Goal: Find specific page/section: Find specific page/section

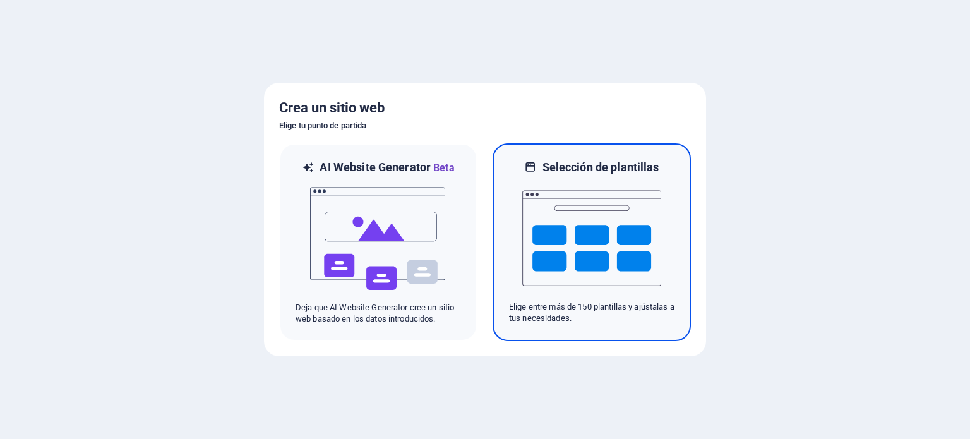
click at [546, 226] on img at bounding box center [591, 238] width 139 height 126
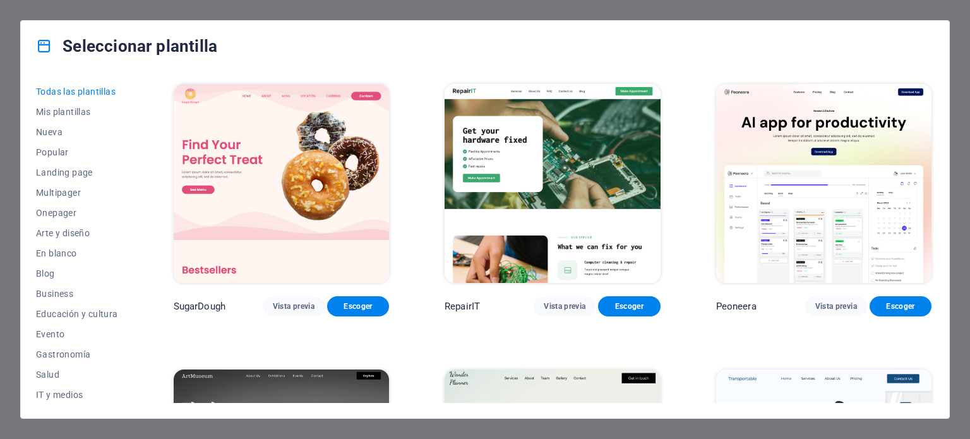
scroll to position [183, 0]
click at [56, 355] on span "Comercios" at bounding box center [77, 353] width 82 height 10
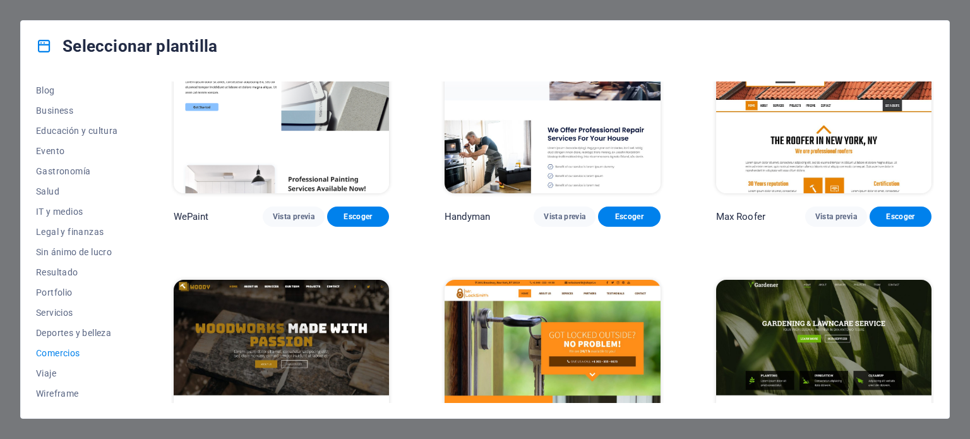
scroll to position [103, 0]
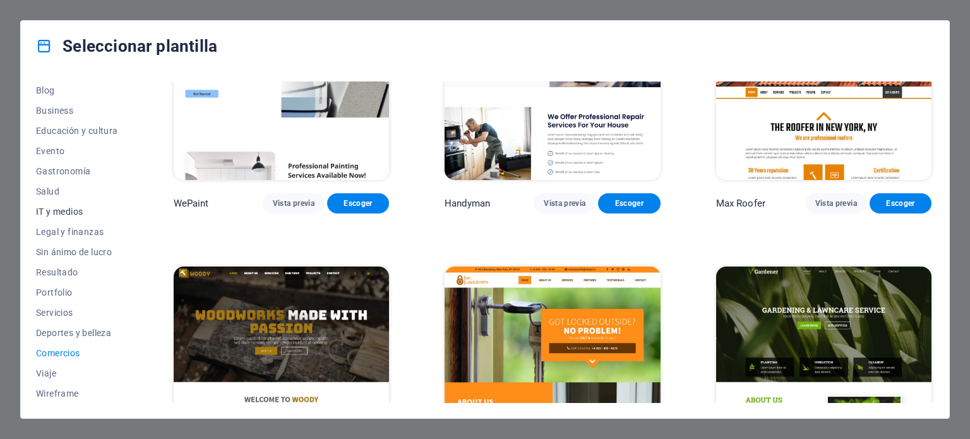
click at [56, 207] on span "IT y medios" at bounding box center [77, 212] width 82 height 10
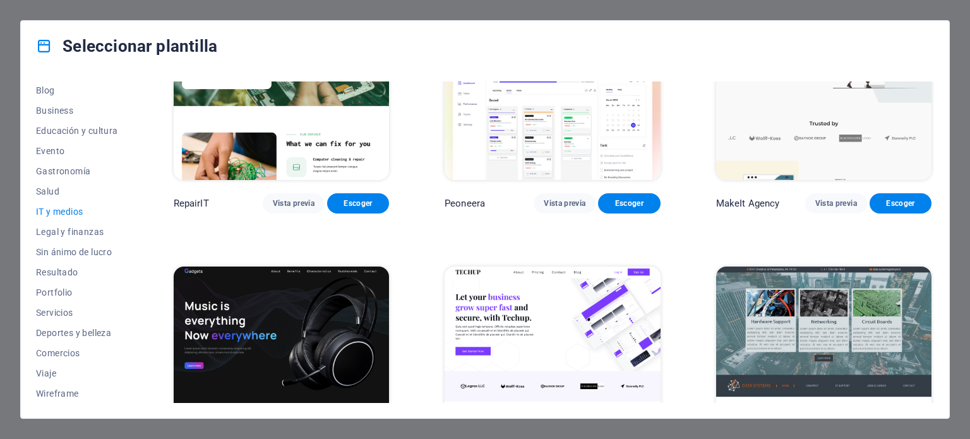
click at [518, 341] on img at bounding box center [552, 366] width 215 height 199
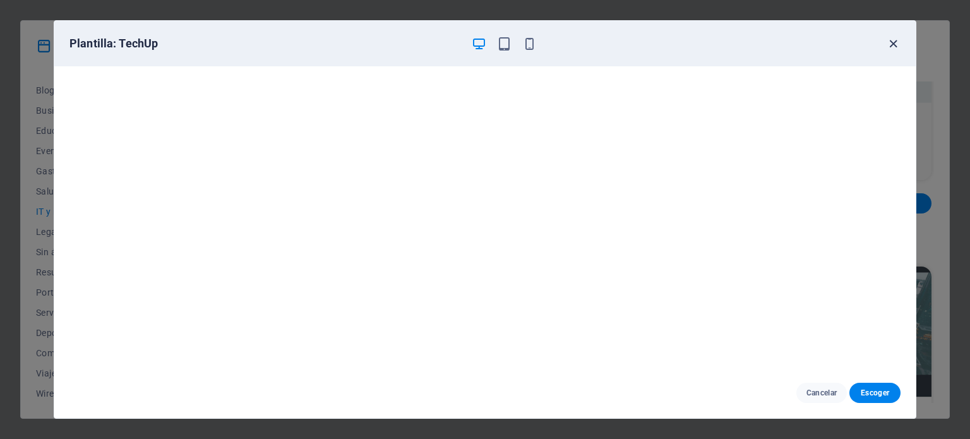
click at [894, 42] on icon "button" at bounding box center [893, 44] width 15 height 15
